Goal: Task Accomplishment & Management: Use online tool/utility

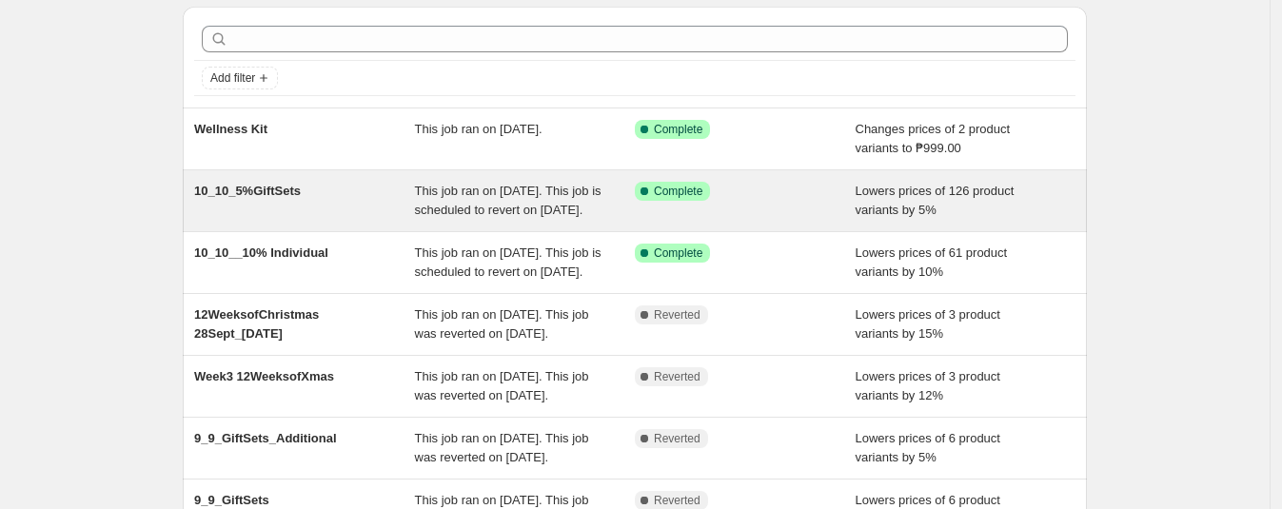
scroll to position [118, 0]
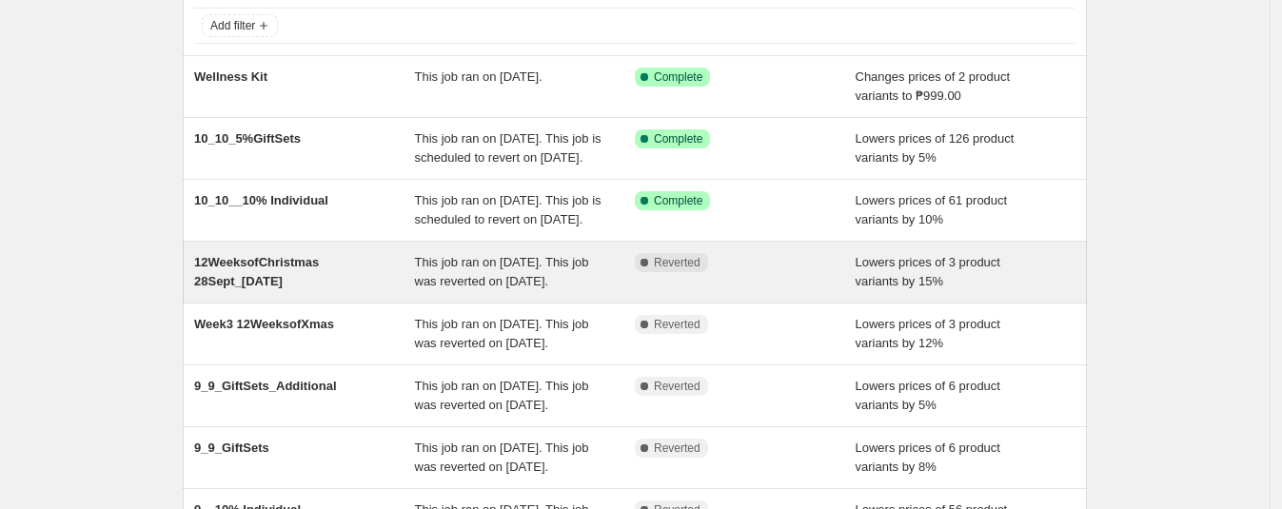
click at [714, 291] on div "Complete Reverted" at bounding box center [745, 272] width 221 height 38
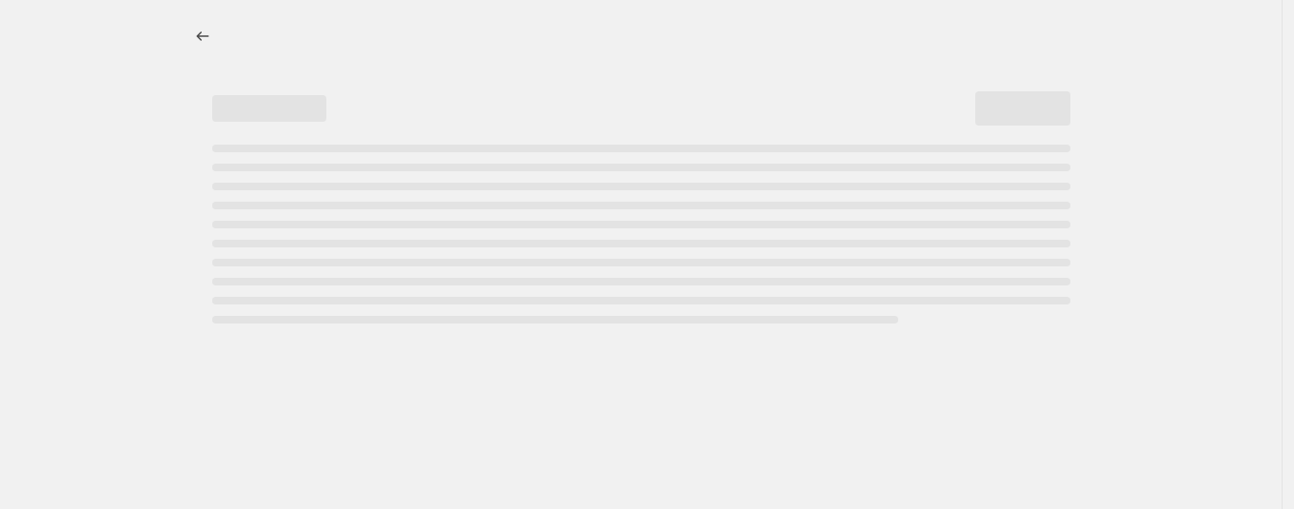
select select "percentage"
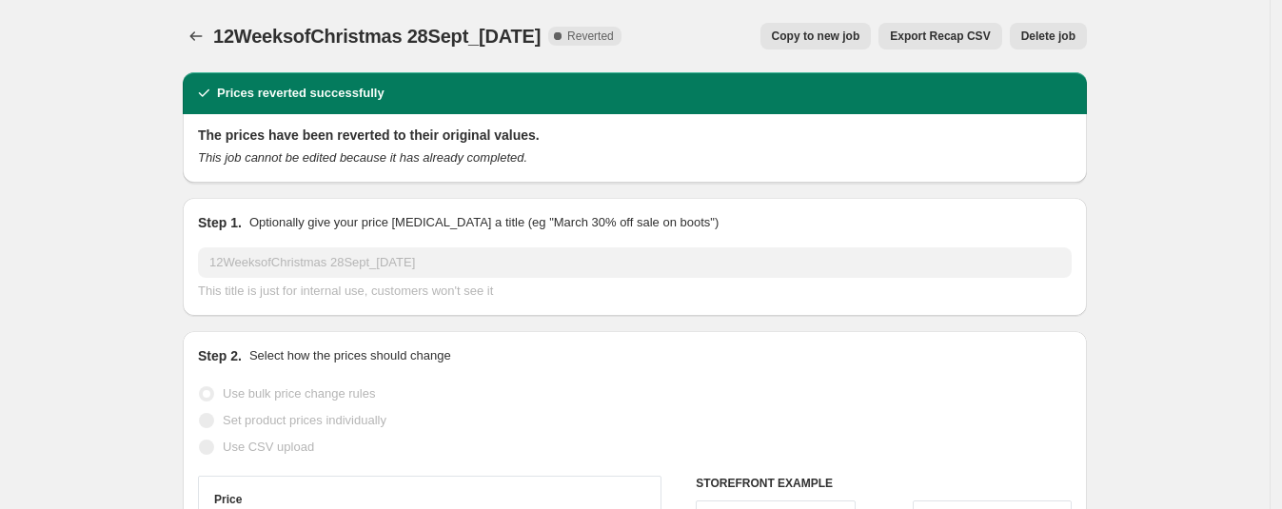
click at [841, 41] on span "Copy to new job" at bounding box center [816, 36] width 89 height 15
select select "percentage"
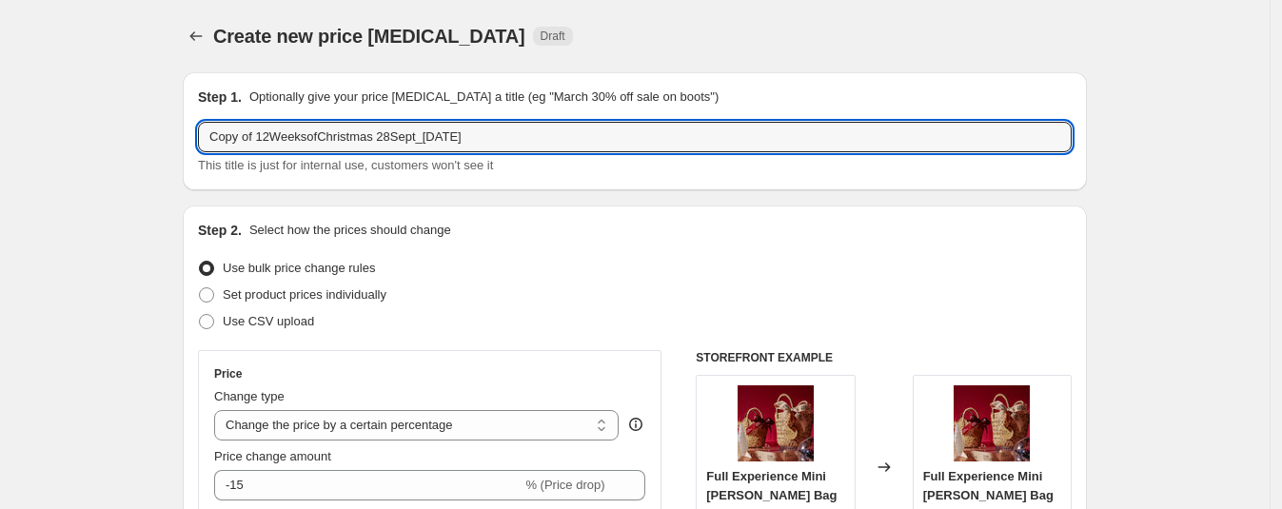
drag, startPoint x: 502, startPoint y: 137, endPoint x: 43, endPoint y: 115, distance: 459.3
type input "Week5"
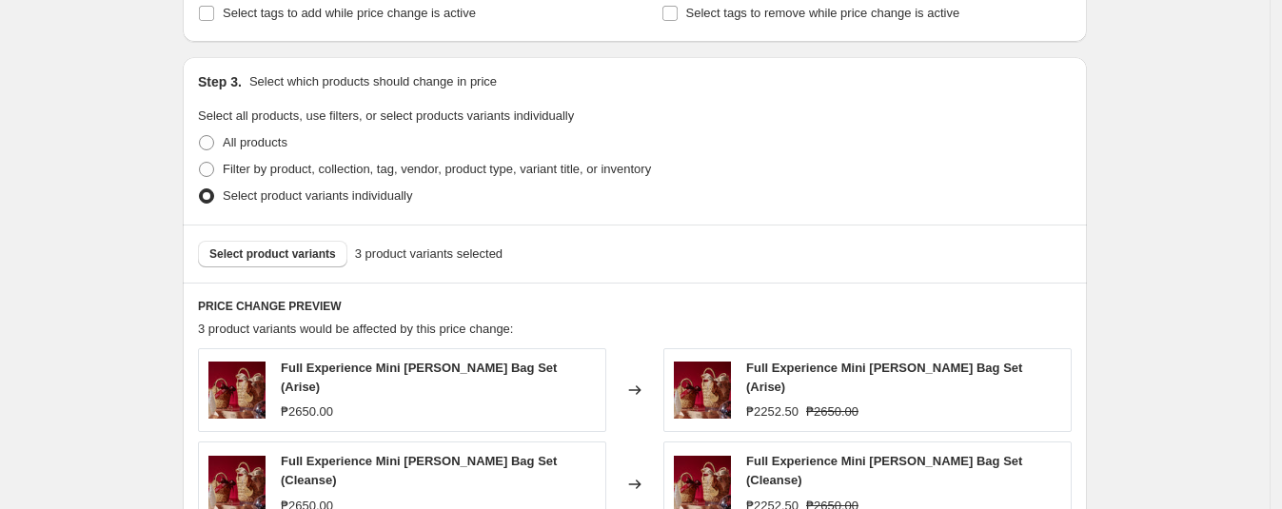
scroll to position [951, 0]
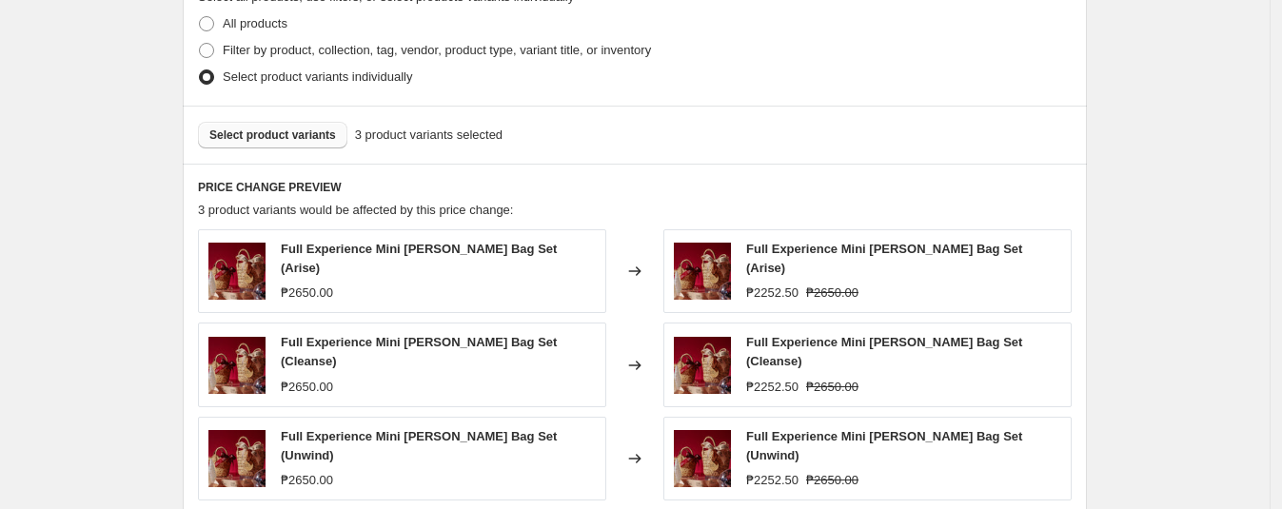
click at [292, 131] on span "Select product variants" at bounding box center [272, 135] width 127 height 15
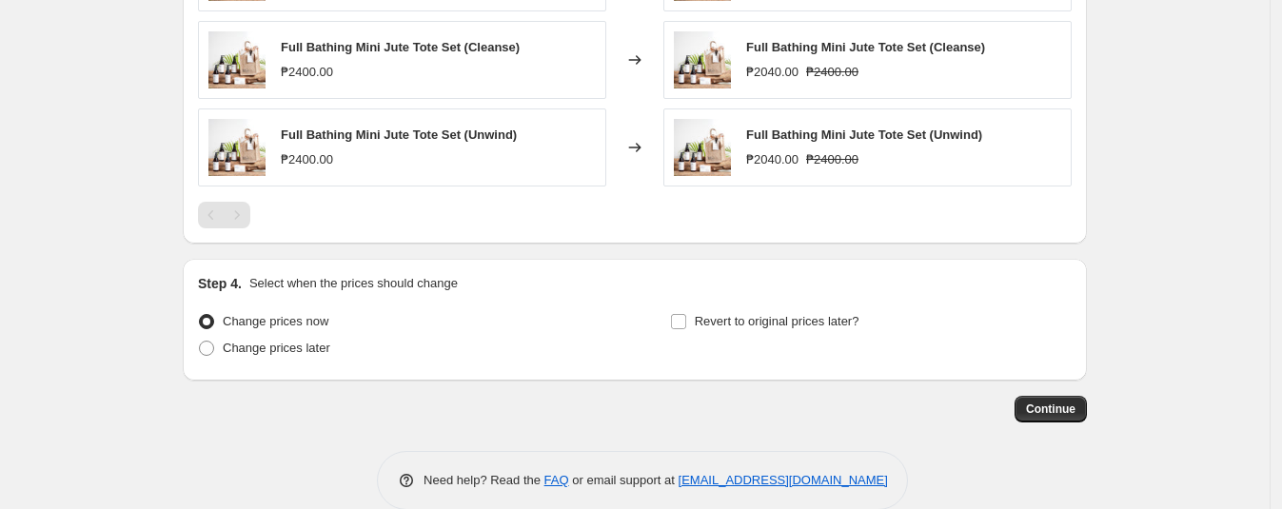
scroll to position [1275, 0]
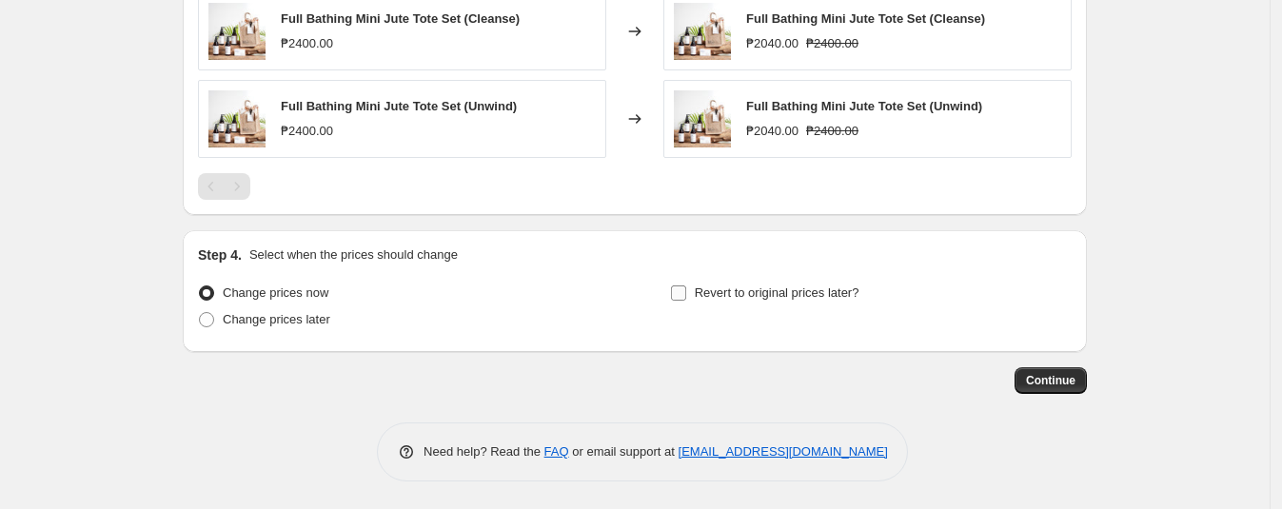
click at [745, 286] on span "Revert to original prices later?" at bounding box center [777, 293] width 165 height 14
click at [686, 286] on input "Revert to original prices later?" at bounding box center [678, 293] width 15 height 15
checkbox input "true"
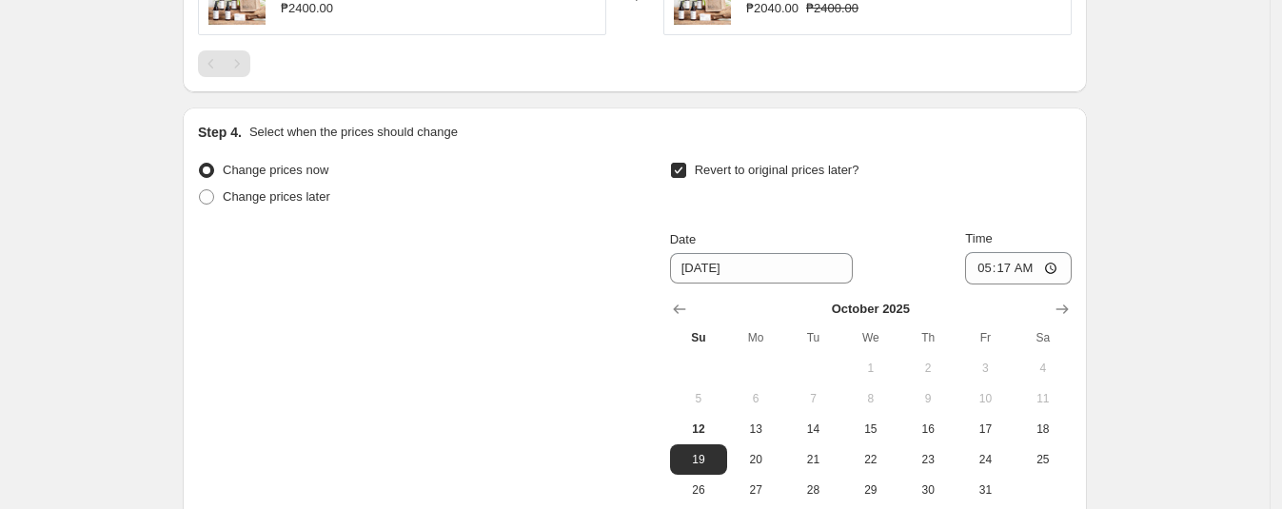
scroll to position [1512, 0]
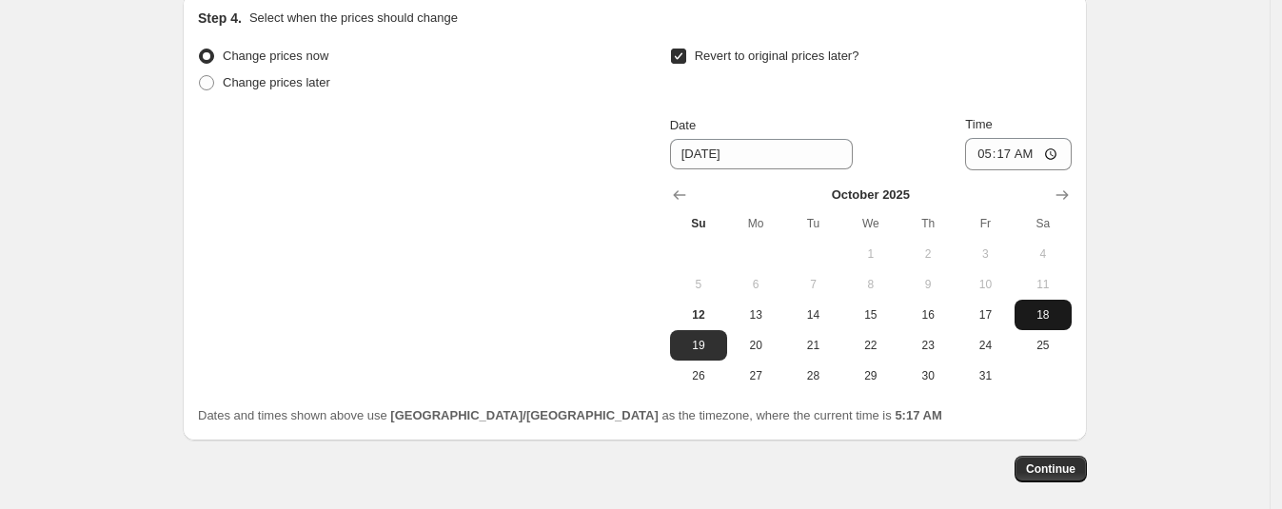
click at [1053, 315] on span "18" at bounding box center [1043, 314] width 42 height 15
type input "[DATE]"
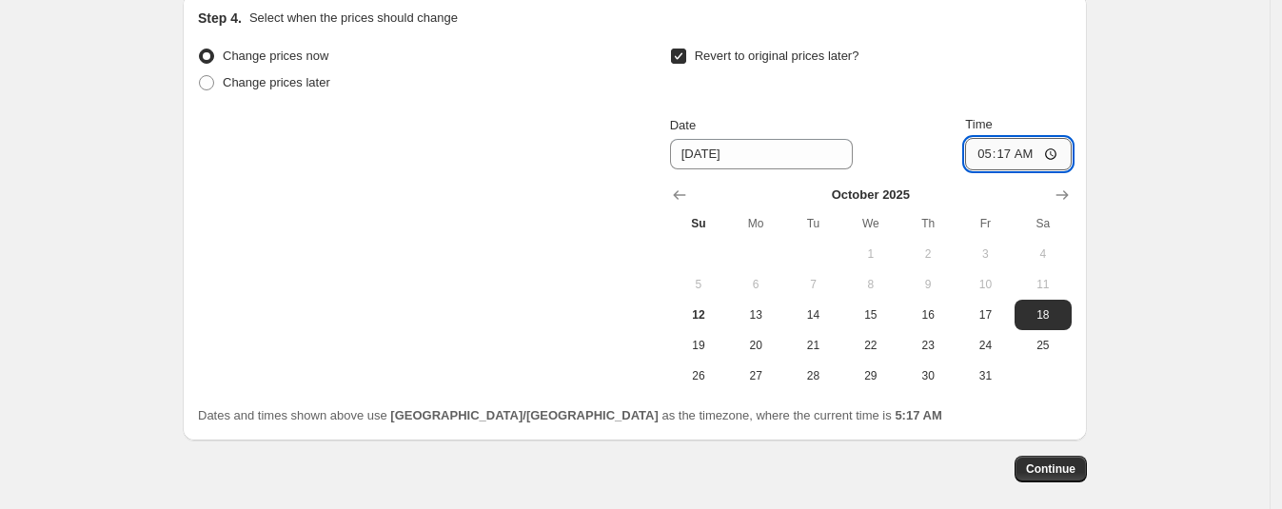
click at [990, 148] on input "05:17" at bounding box center [1018, 154] width 107 height 32
type input "23:59"
click at [1060, 465] on span "Continue" at bounding box center [1050, 469] width 49 height 15
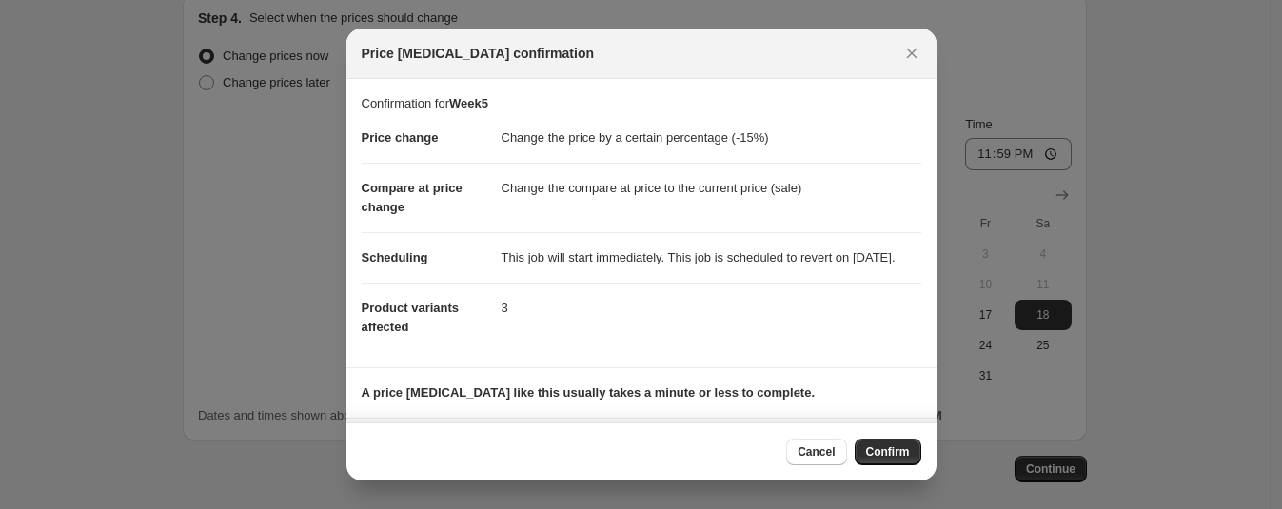
click at [891, 452] on span "Confirm" at bounding box center [888, 451] width 44 height 15
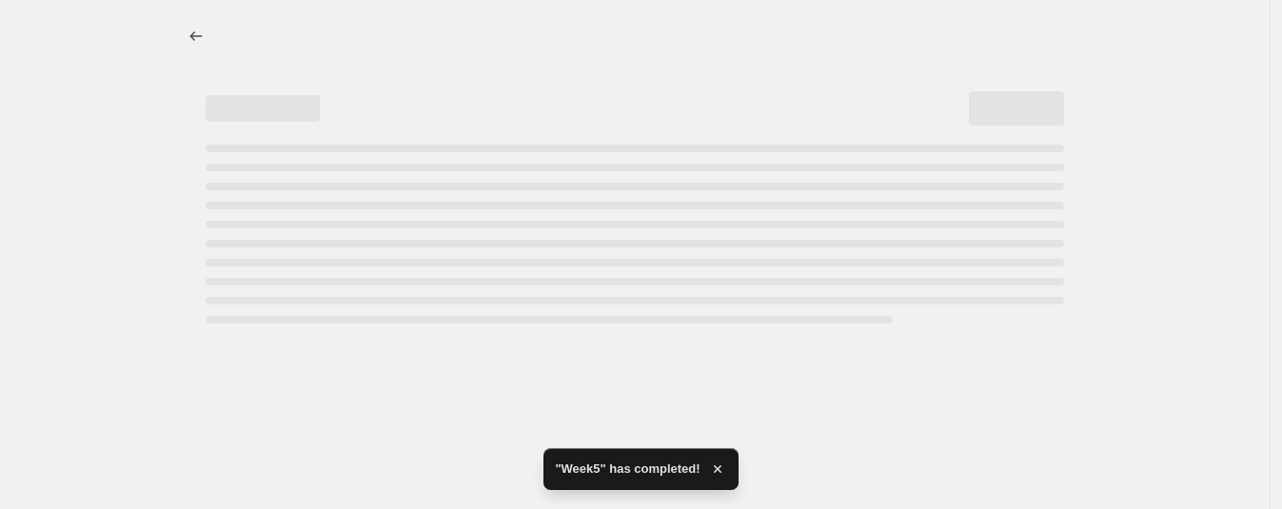
select select "percentage"
